Goal: Transaction & Acquisition: Download file/media

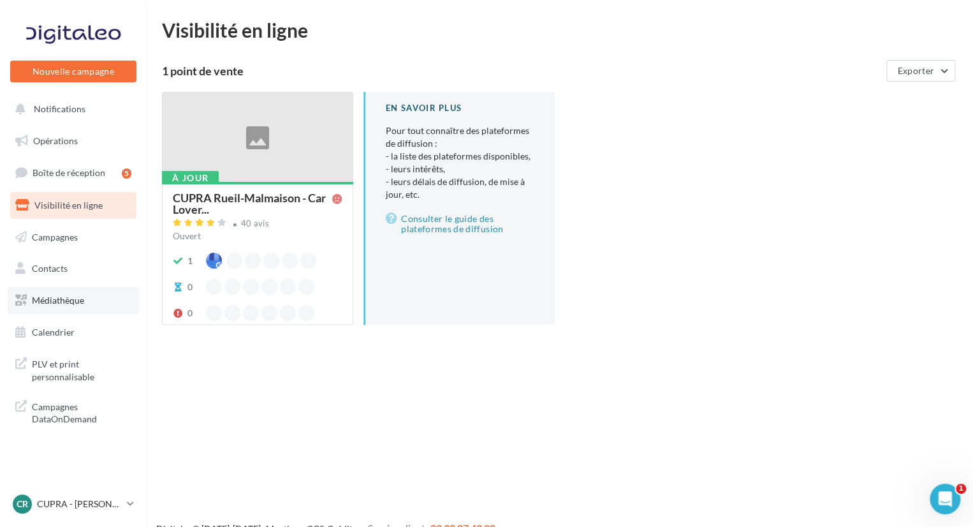
click at [67, 297] on span "Médiathèque" at bounding box center [58, 300] width 52 height 11
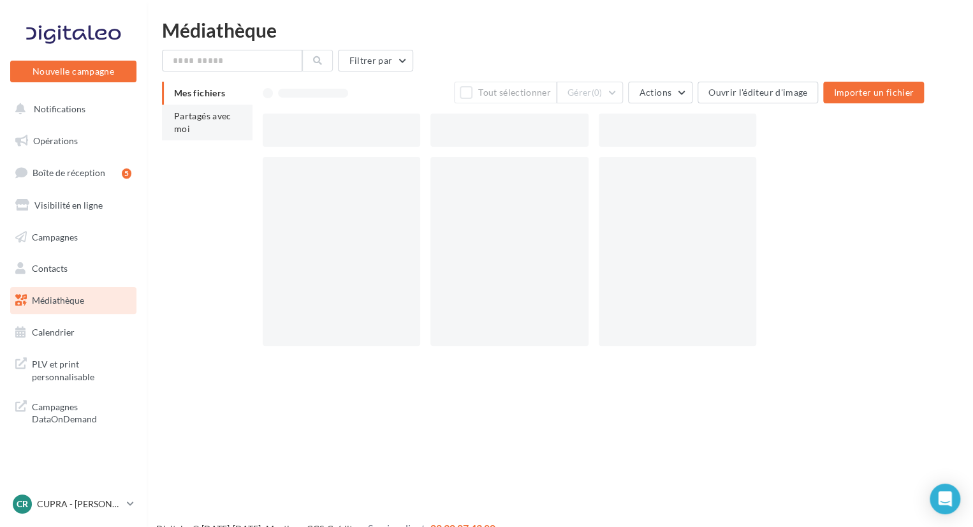
click at [217, 125] on li "Partagés avec moi" at bounding box center [207, 123] width 91 height 36
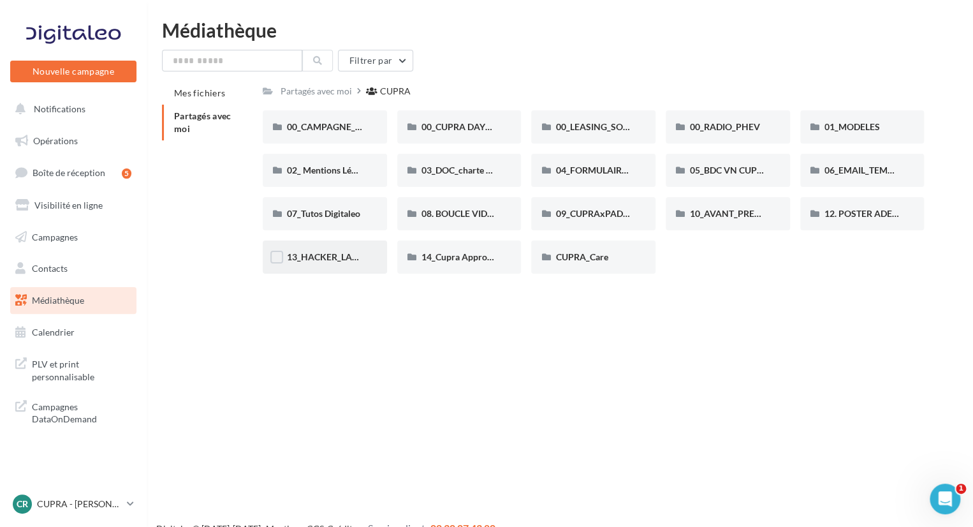
click at [332, 248] on div "13_HACKER_LA_PQR" at bounding box center [325, 256] width 124 height 33
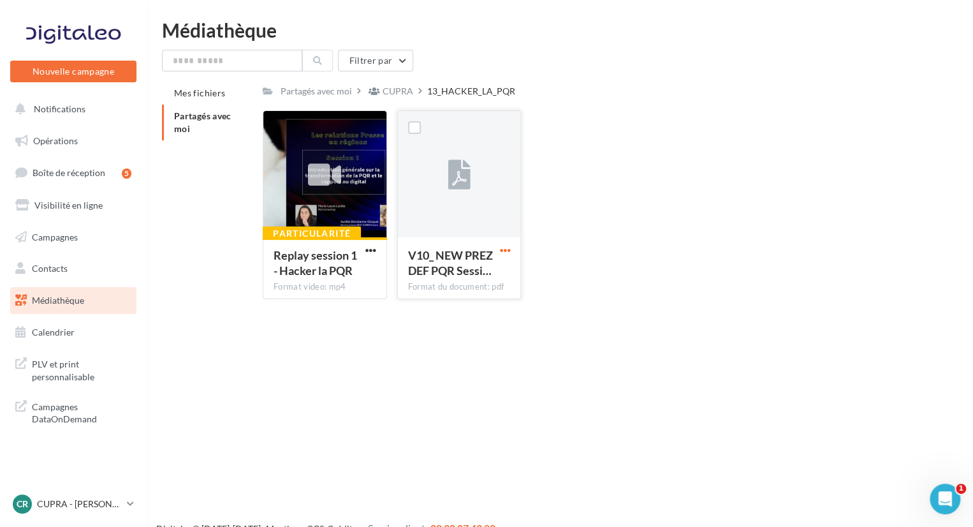
click at [499, 249] on span "button" at bounding box center [504, 250] width 11 height 11
click at [449, 281] on button "Télécharger" at bounding box center [449, 275] width 128 height 33
